Goal: Register for event/course

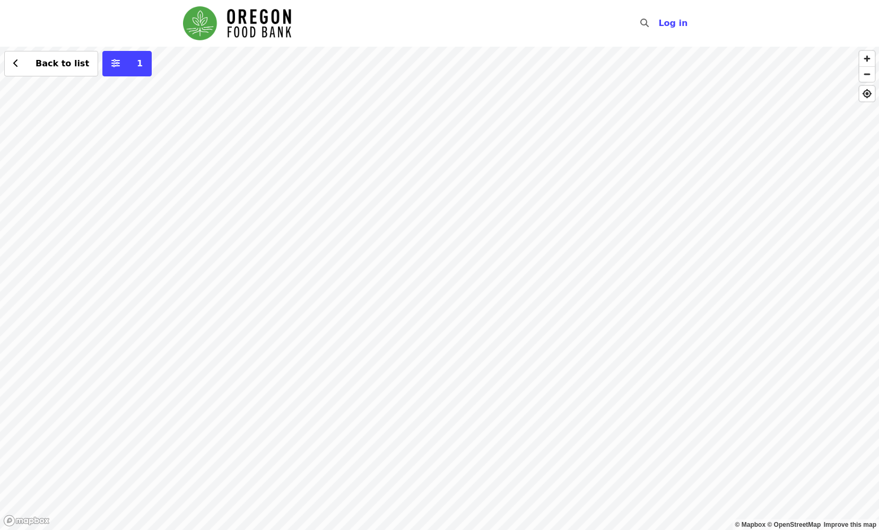
click at [379, 265] on div "Back to list 1" at bounding box center [439, 288] width 879 height 483
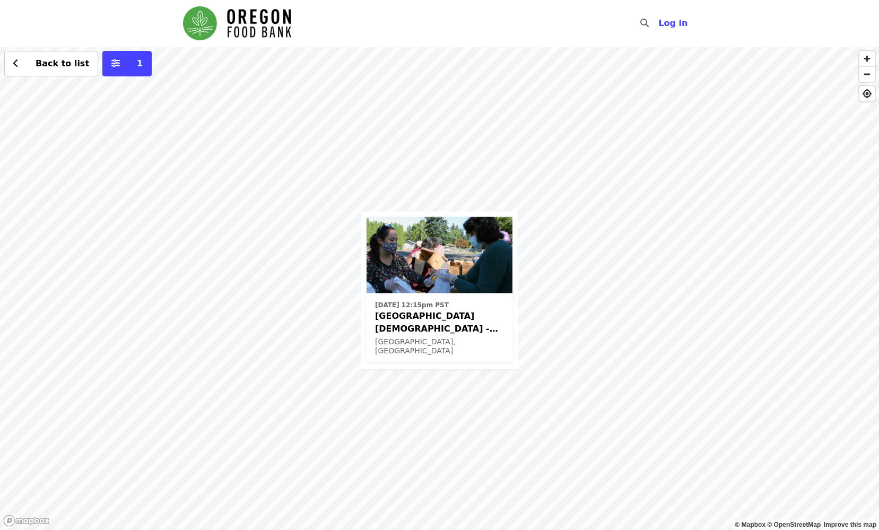
click at [571, 169] on div "Thu, Jan 22, 2026 @ 12:15pm PST Beaverton First United Methodist Church - Free …" at bounding box center [439, 288] width 879 height 483
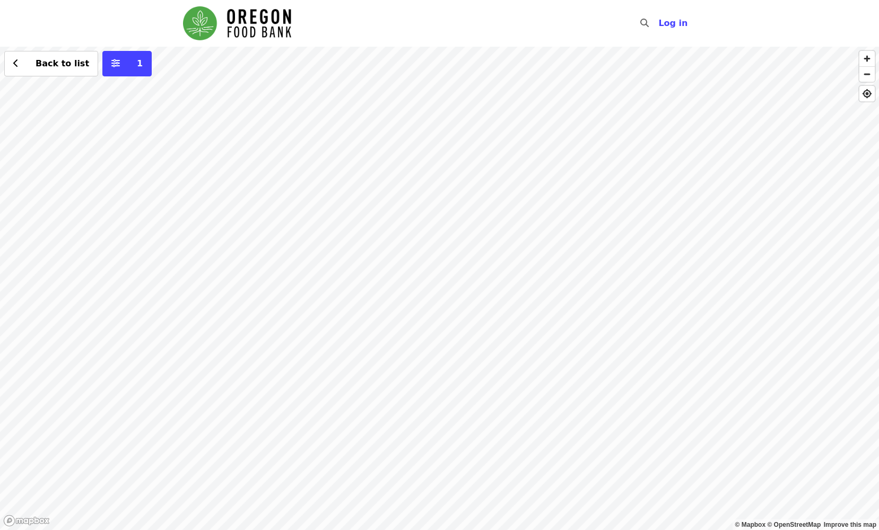
click at [576, 162] on div "Back to list 1" at bounding box center [439, 288] width 879 height 483
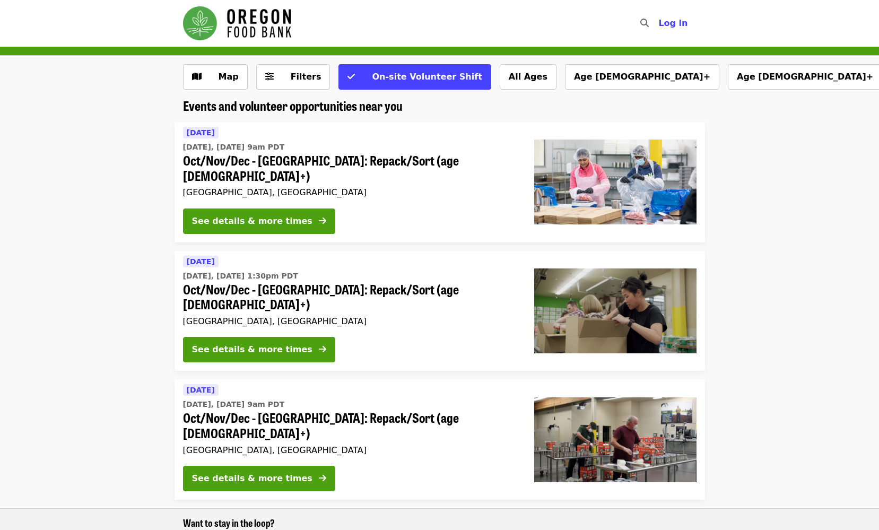
click at [211, 17] on img "Main navigation" at bounding box center [237, 23] width 108 height 34
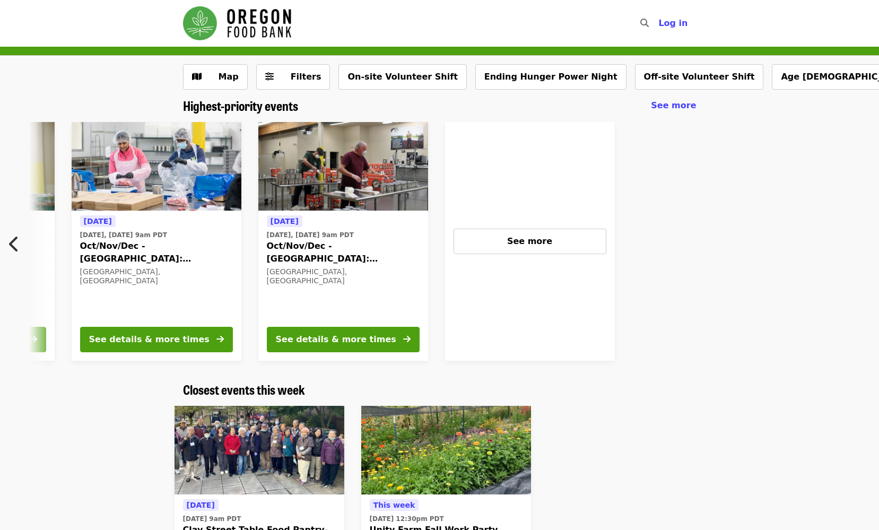
scroll to position [0, 482]
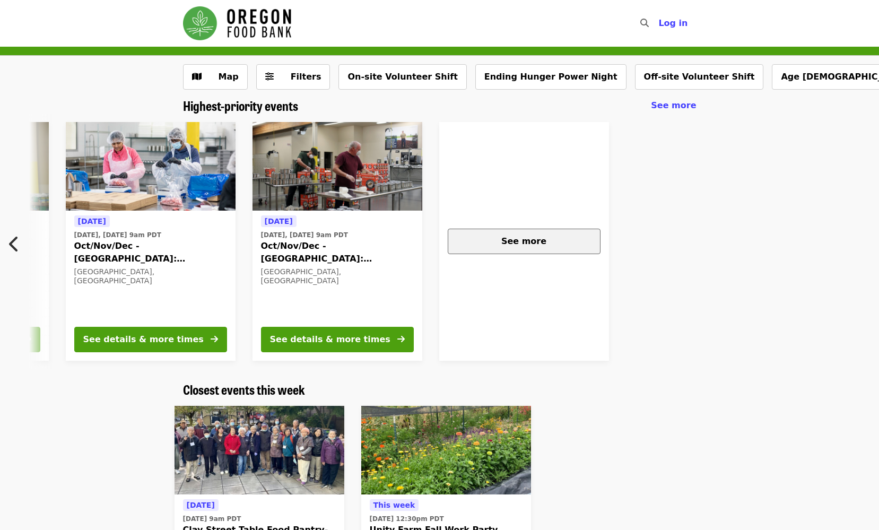
click at [536, 238] on span "See more" at bounding box center [523, 241] width 45 height 10
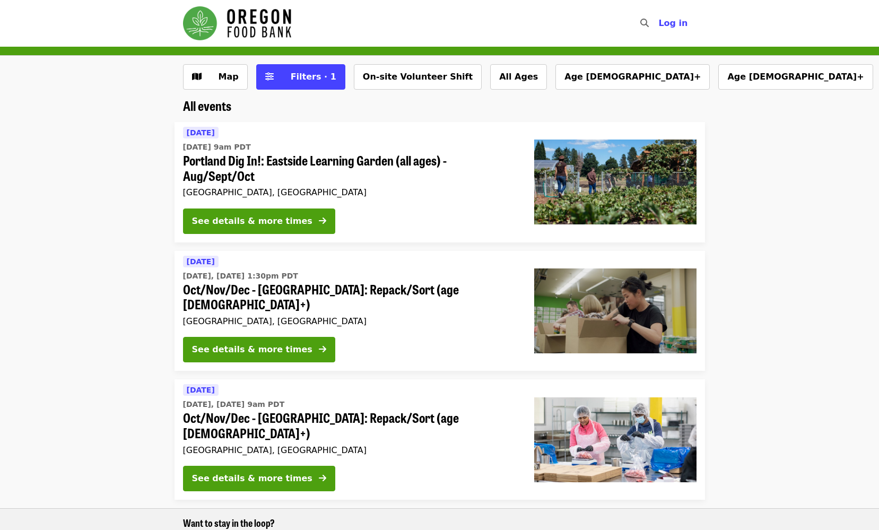
click at [254, 23] on img "Main navigation" at bounding box center [237, 23] width 108 height 34
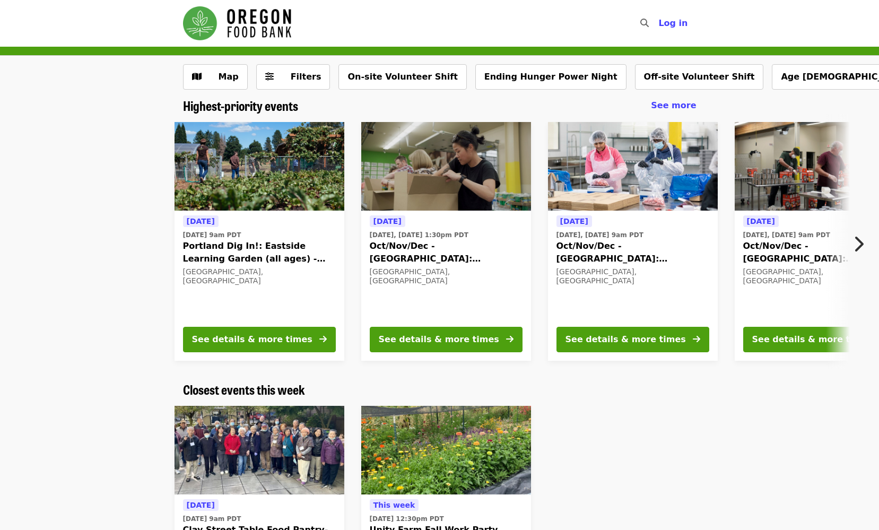
click at [210, 30] on img "Main navigation" at bounding box center [237, 23] width 108 height 34
click at [258, 16] on img "Main navigation" at bounding box center [237, 23] width 108 height 34
